Goal: Check status: Check status

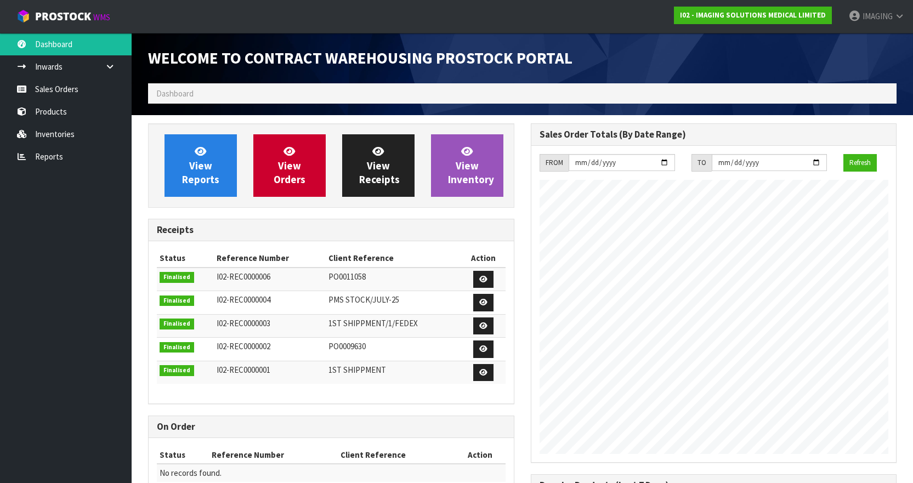
scroll to position [561, 382]
click at [34, 92] on link "Sales Orders" at bounding box center [66, 89] width 132 height 22
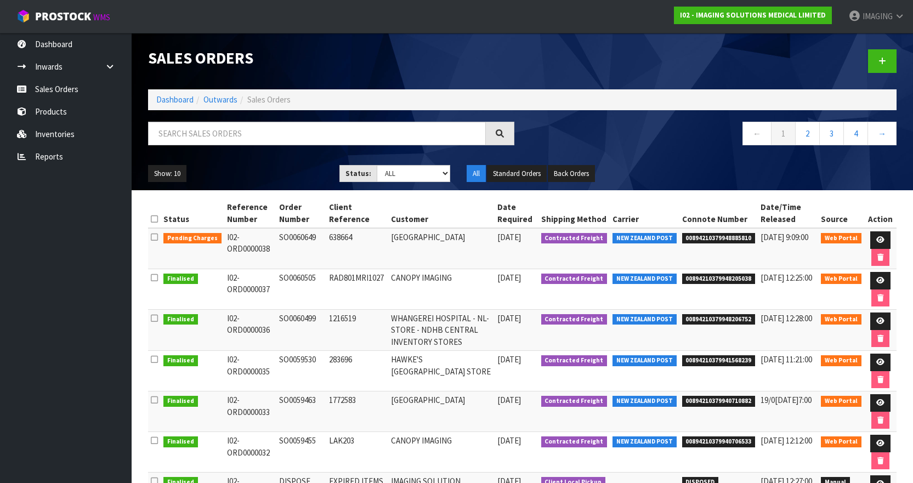
click at [302, 233] on td "SO0060649" at bounding box center [300, 248] width 49 height 41
copy td "SO0060649"
click at [880, 237] on icon at bounding box center [880, 239] width 8 height 7
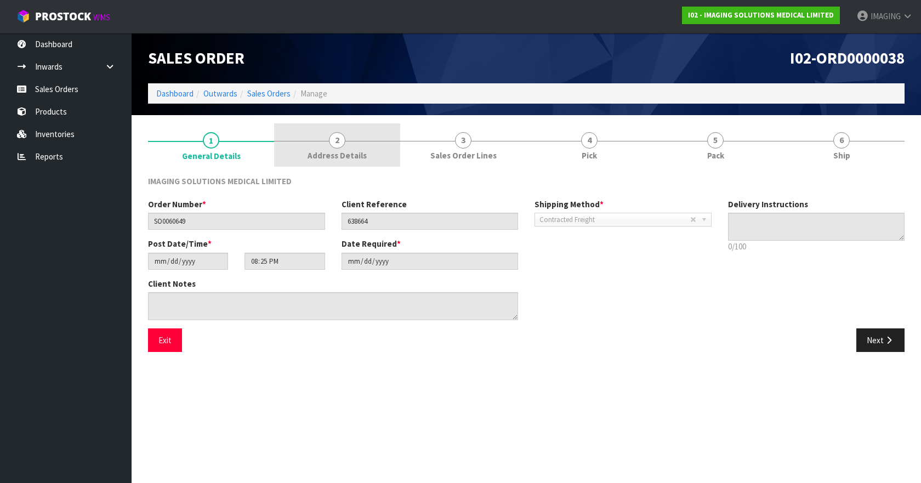
click at [330, 150] on span "Address Details" at bounding box center [337, 156] width 59 height 12
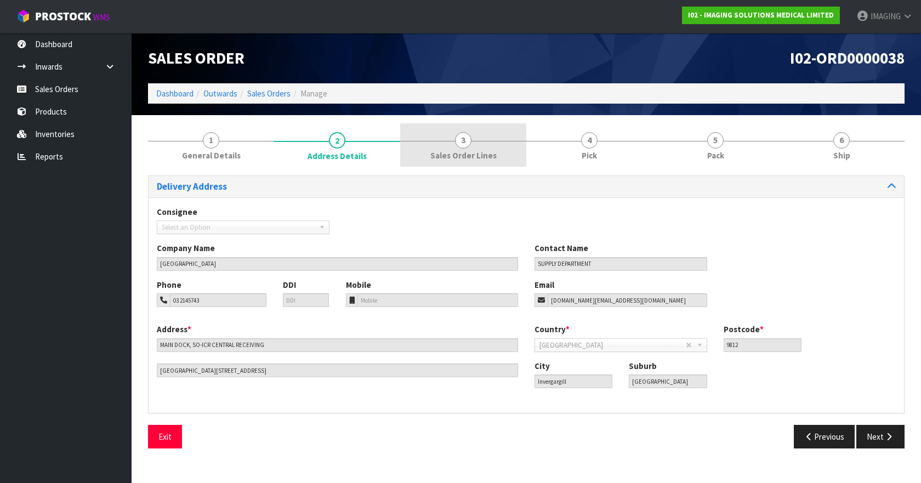
click at [459, 146] on span "3" at bounding box center [463, 140] width 16 height 16
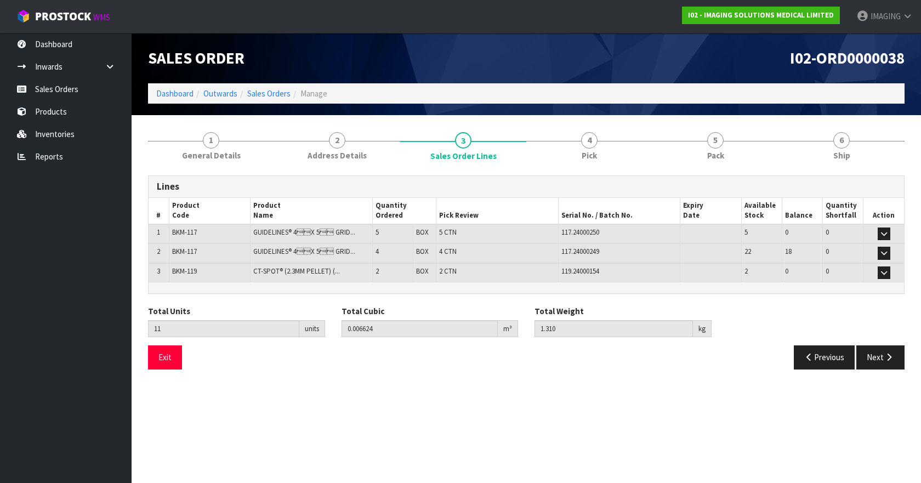
drag, startPoint x: 459, startPoint y: 146, endPoint x: 573, endPoint y: 120, distance: 117.1
click at [573, 120] on section "1 General Details 2 Address Details 3 Sales Order Lines 4 Pick 5 Pack 6 Ship Li…" at bounding box center [527, 250] width 790 height 270
click at [874, 355] on button "Next" at bounding box center [881, 358] width 48 height 24
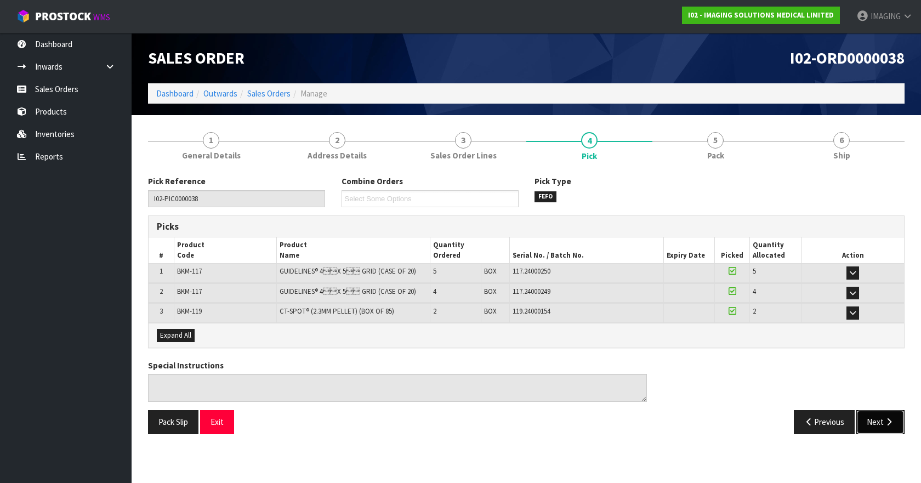
click at [875, 423] on button "Next" at bounding box center [881, 422] width 48 height 24
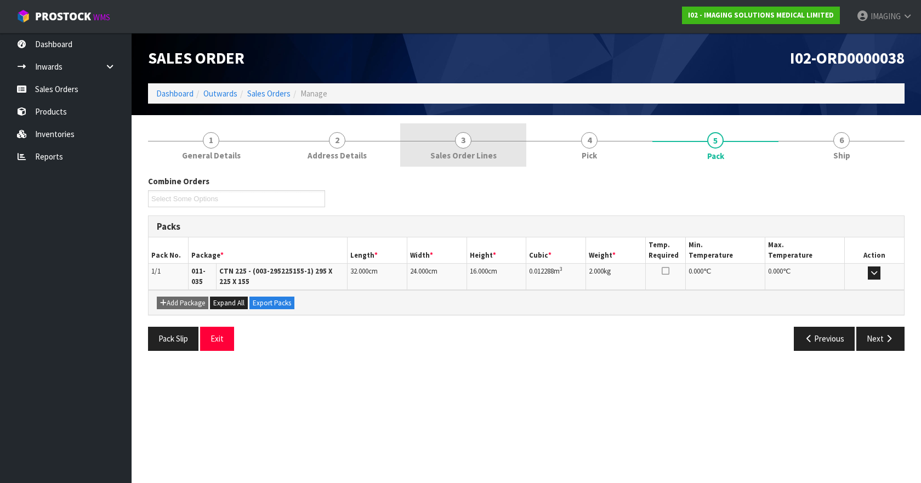
click at [461, 142] on span "3" at bounding box center [463, 140] width 16 height 16
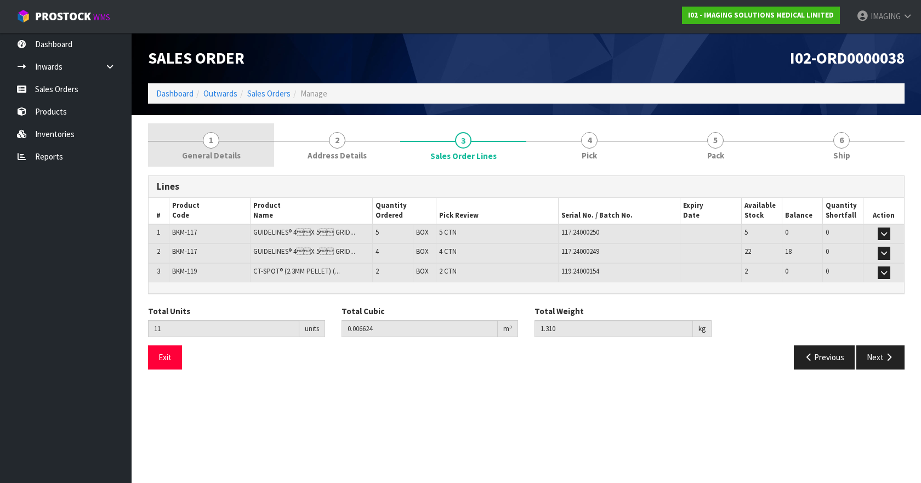
click at [217, 149] on link "1 General Details" at bounding box center [211, 144] width 126 height 43
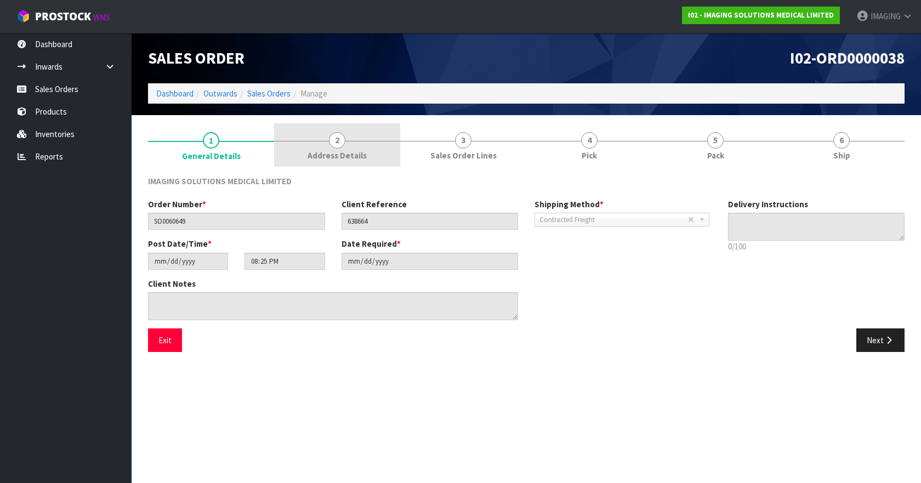
click at [340, 143] on span "2" at bounding box center [337, 140] width 16 height 16
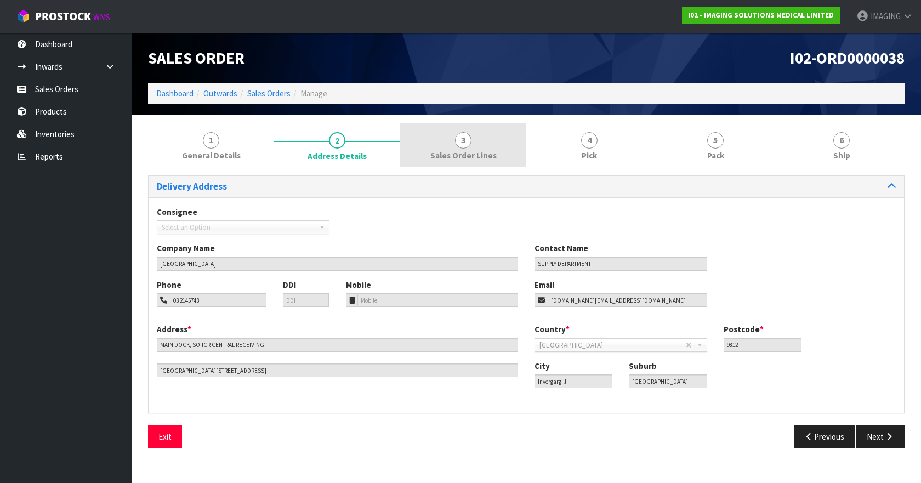
click at [451, 142] on link "3 Sales Order Lines" at bounding box center [463, 144] width 126 height 43
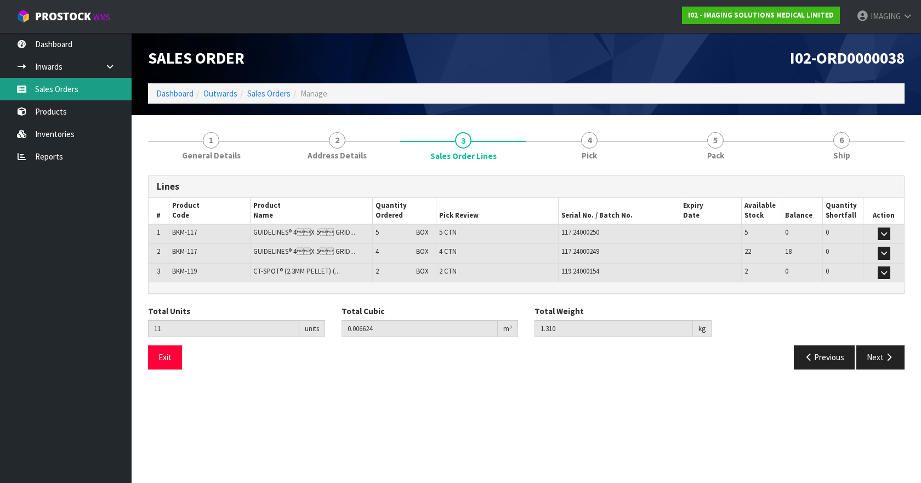
click at [67, 84] on link "Sales Orders" at bounding box center [66, 89] width 132 height 22
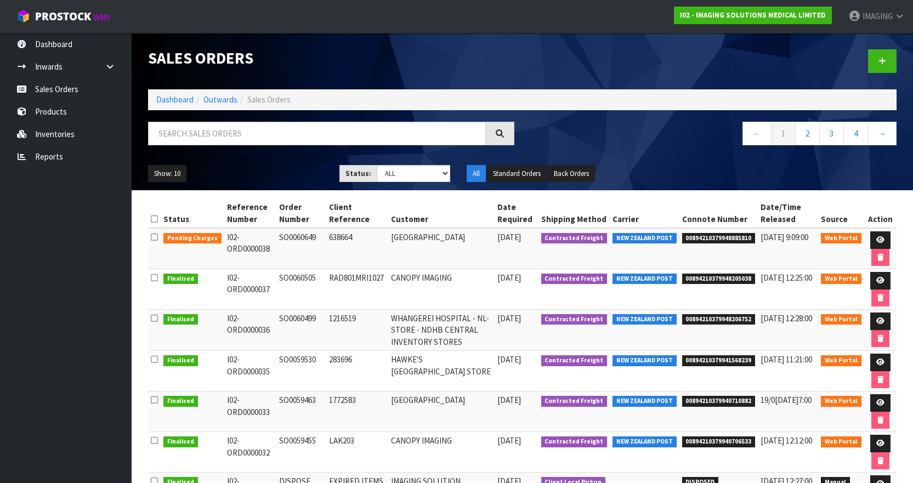
click at [299, 275] on td "SO0060505" at bounding box center [300, 289] width 49 height 41
copy td "SO0060505"
